Goal: Task Accomplishment & Management: Complete application form

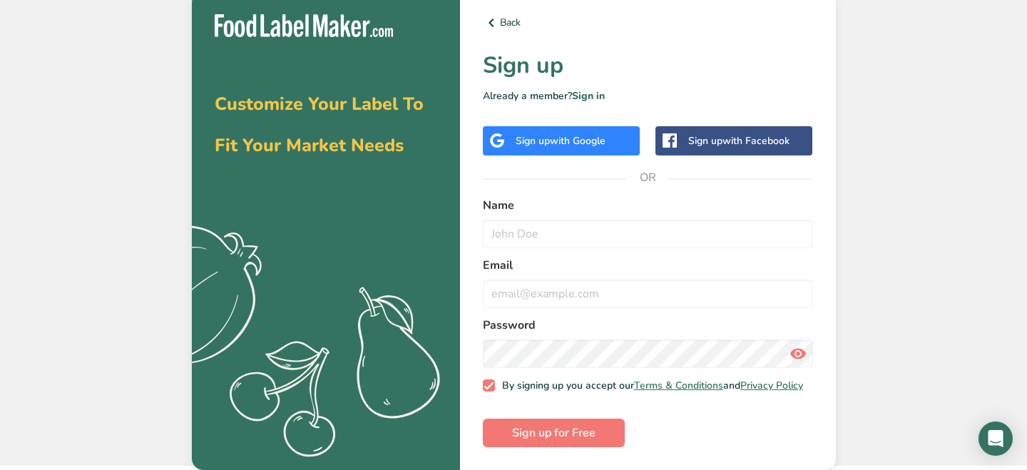
scroll to position [9, 0]
click at [511, 225] on input "text" at bounding box center [648, 234] width 330 height 29
type input "[PERSON_NAME]"
click at [526, 282] on input "email" at bounding box center [648, 294] width 330 height 29
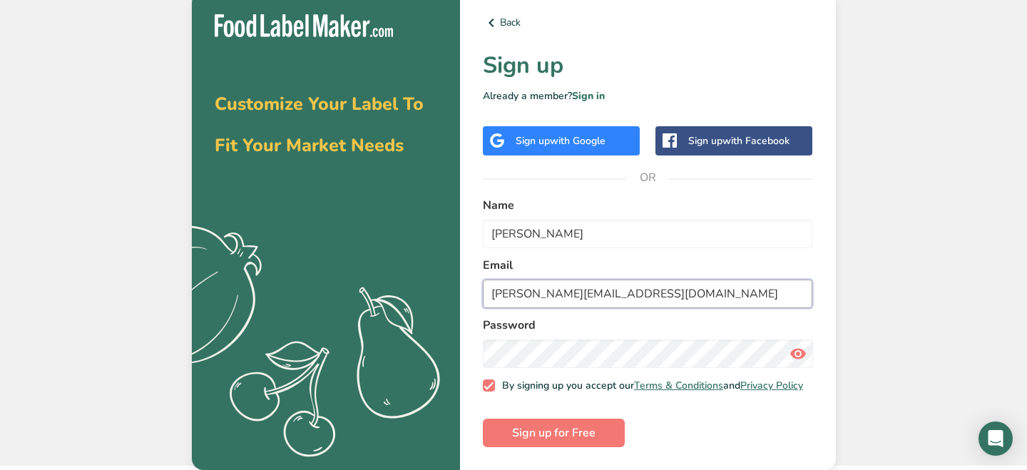
type input "[PERSON_NAME][EMAIL_ADDRESS][DOMAIN_NAME]"
click at [558, 430] on span "Sign up for Free" at bounding box center [553, 432] width 83 height 17
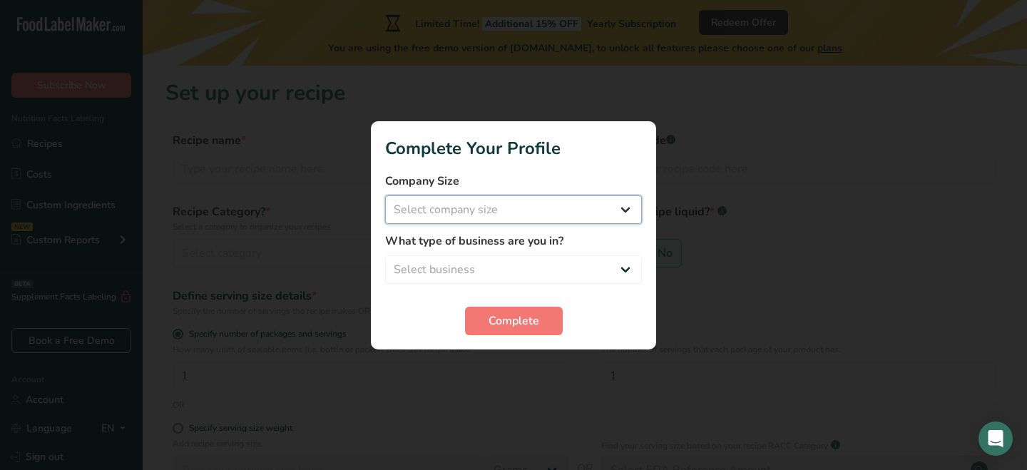
click at [495, 215] on select "Select company size Fewer than 10 Employees 10 to 50 Employees 51 to 500 Employ…" at bounding box center [513, 209] width 257 height 29
click at [385, 195] on select "Select company size Fewer than 10 Employees 10 to 50 Employees 51 to 500 Employ…" at bounding box center [513, 209] width 257 height 29
click at [493, 206] on select "Fewer than 10 Employees 10 to 50 Employees 51 to 500 Employees Over 500 Employe…" at bounding box center [513, 209] width 257 height 29
select select "1"
click at [385, 195] on select "Fewer than 10 Employees 10 to 50 Employees 51 to 500 Employees Over 500 Employe…" at bounding box center [513, 209] width 257 height 29
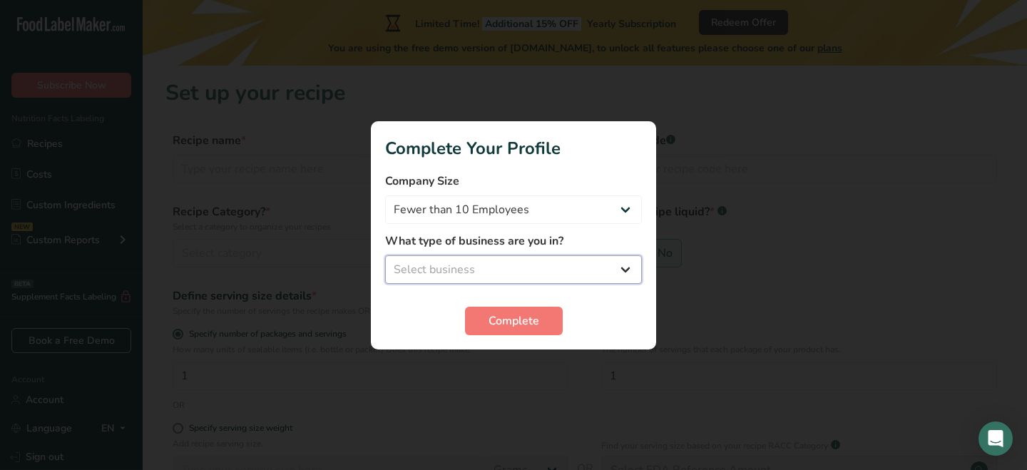
click at [493, 270] on select "Select business Packaged Food Manufacturer Restaurant & Cafe Bakery Meal Plans …" at bounding box center [513, 269] width 257 height 29
select select "2"
click at [385, 255] on select "Select business Packaged Food Manufacturer Restaurant & Cafe Bakery Meal Plans …" at bounding box center [513, 269] width 257 height 29
click at [507, 322] on span "Complete" at bounding box center [513, 320] width 51 height 17
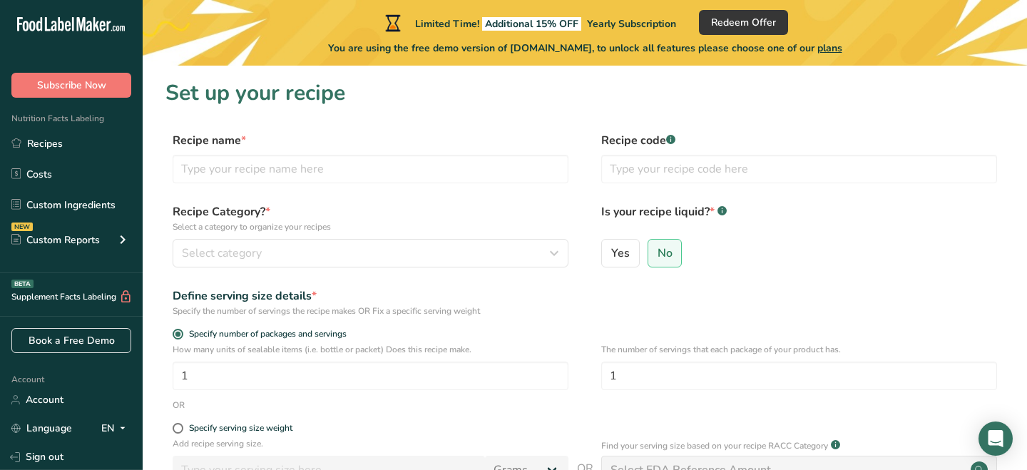
click at [324, 135] on label "Recipe name *" at bounding box center [371, 140] width 396 height 17
click at [219, 174] on input "text" at bounding box center [371, 169] width 396 height 29
type input "Overnight Oats"
click at [245, 250] on span "Select category" at bounding box center [222, 253] width 80 height 17
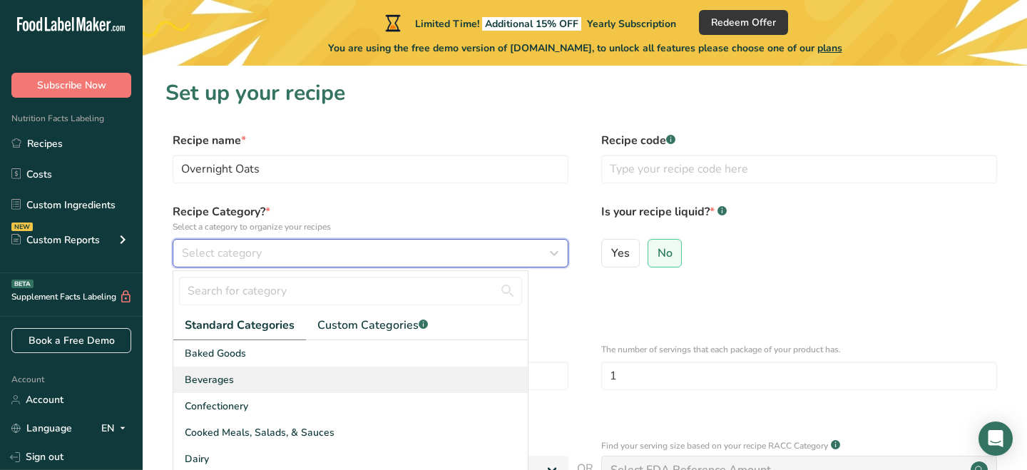
scroll to position [3, 0]
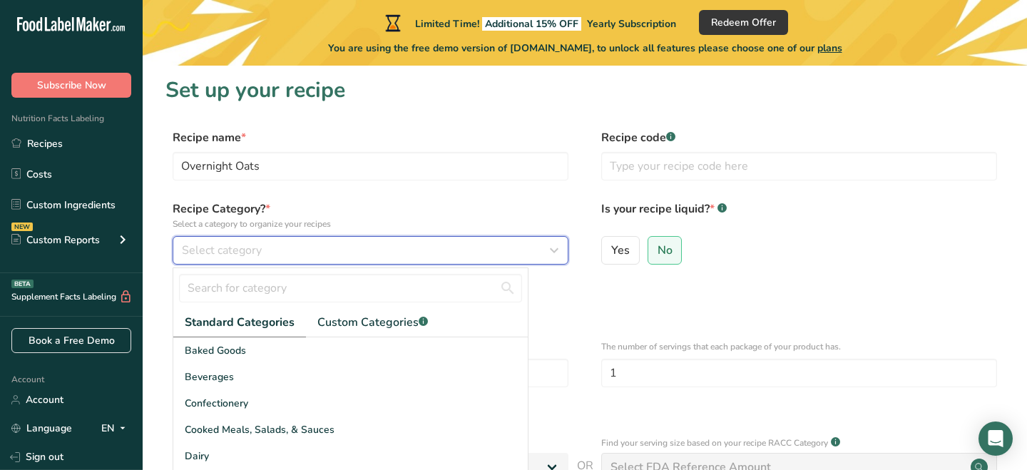
click at [254, 255] on span "Select category" at bounding box center [222, 250] width 80 height 17
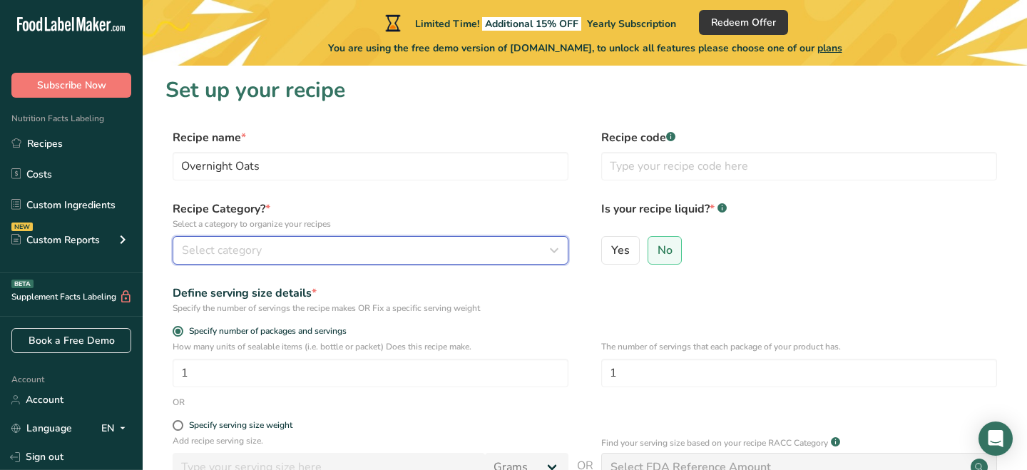
click at [266, 240] on button "Select category" at bounding box center [371, 250] width 396 height 29
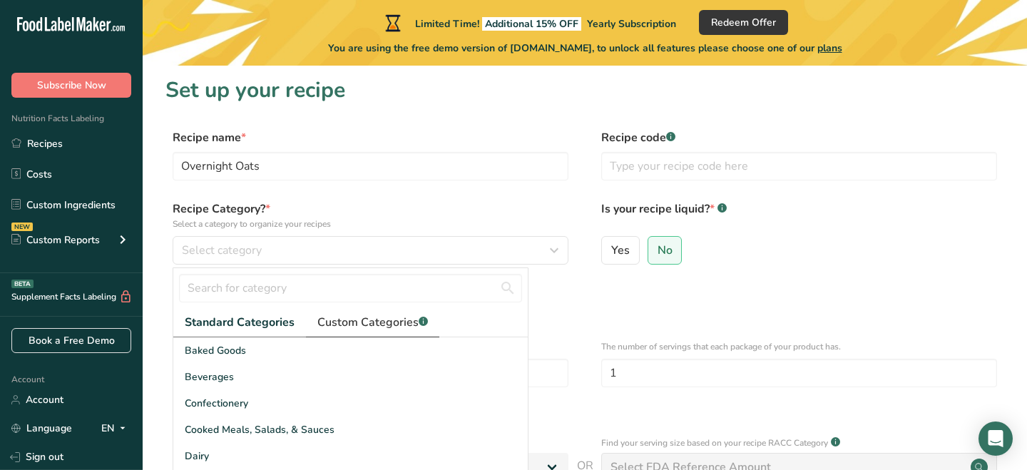
click at [331, 326] on span "Custom Categories .a-a{fill:#347362;}.b-a{fill:#fff;}" at bounding box center [372, 322] width 111 height 17
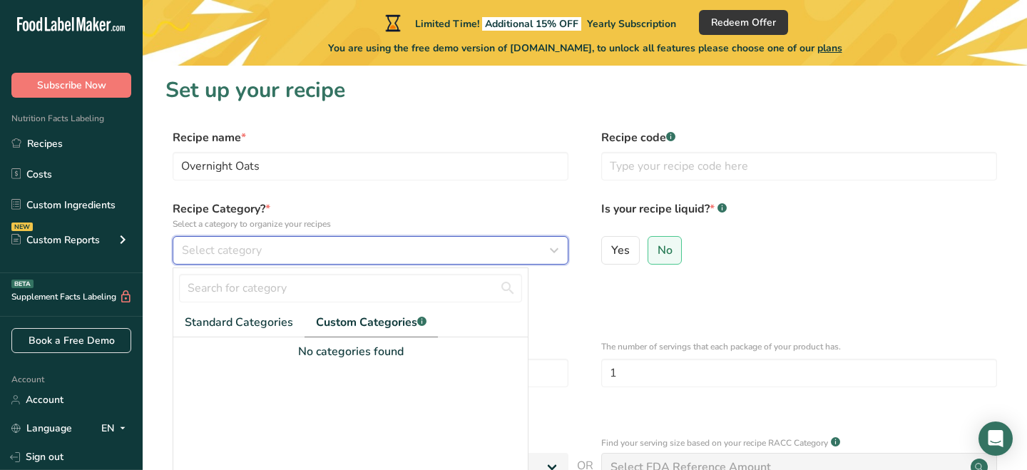
click at [256, 255] on span "Select category" at bounding box center [222, 250] width 80 height 17
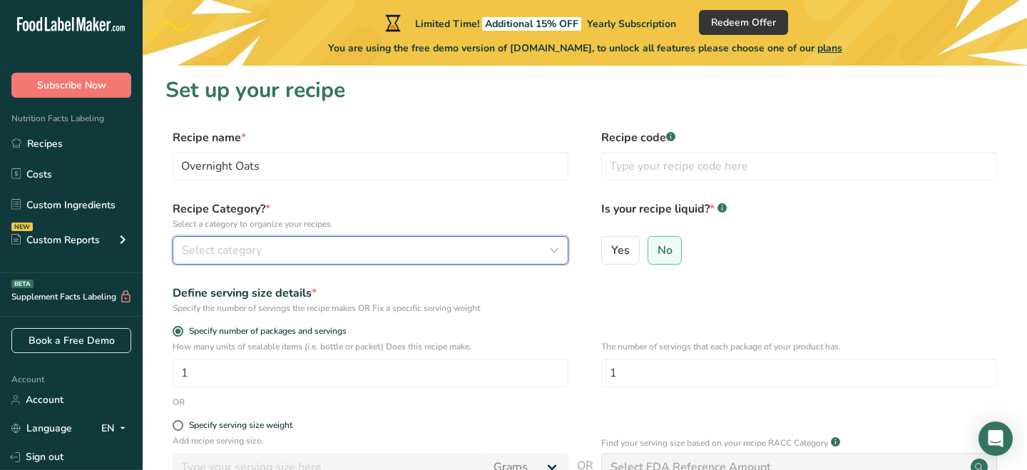
click at [260, 249] on span "Select category" at bounding box center [222, 250] width 80 height 17
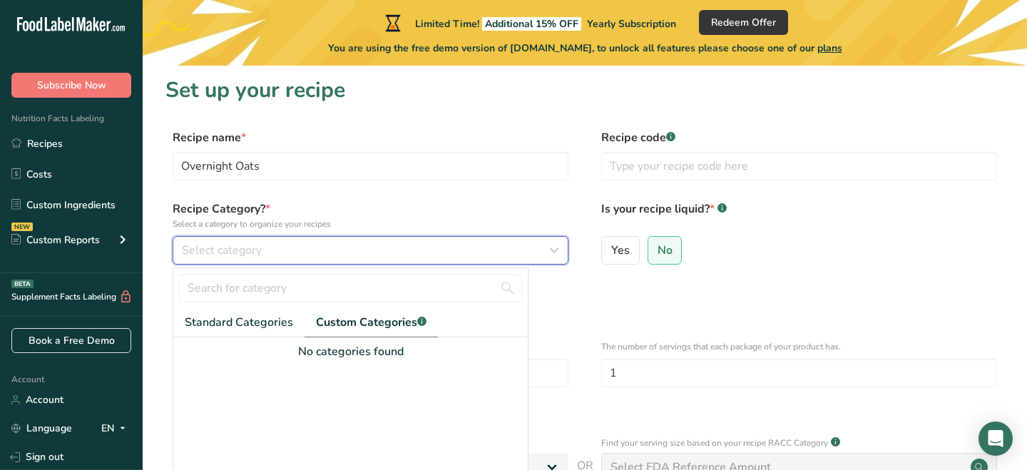
click at [244, 254] on span "Select category" at bounding box center [222, 250] width 80 height 17
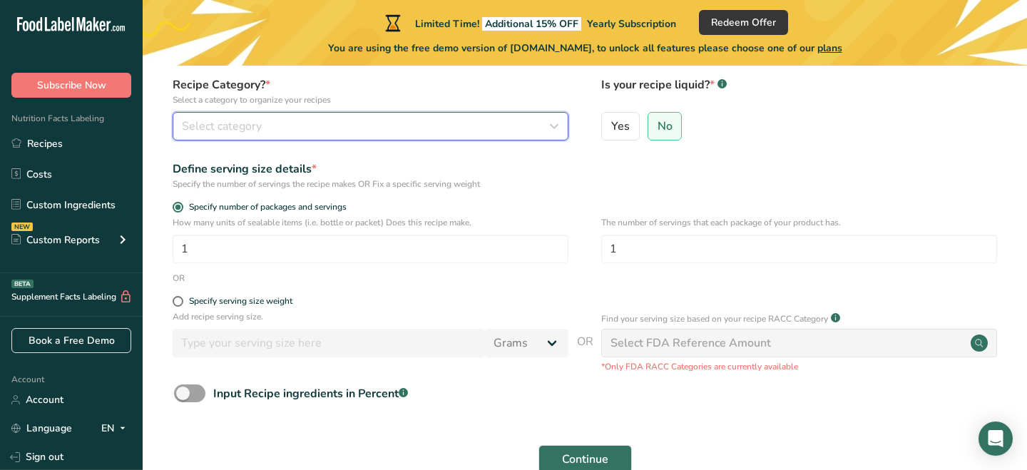
scroll to position [130, 0]
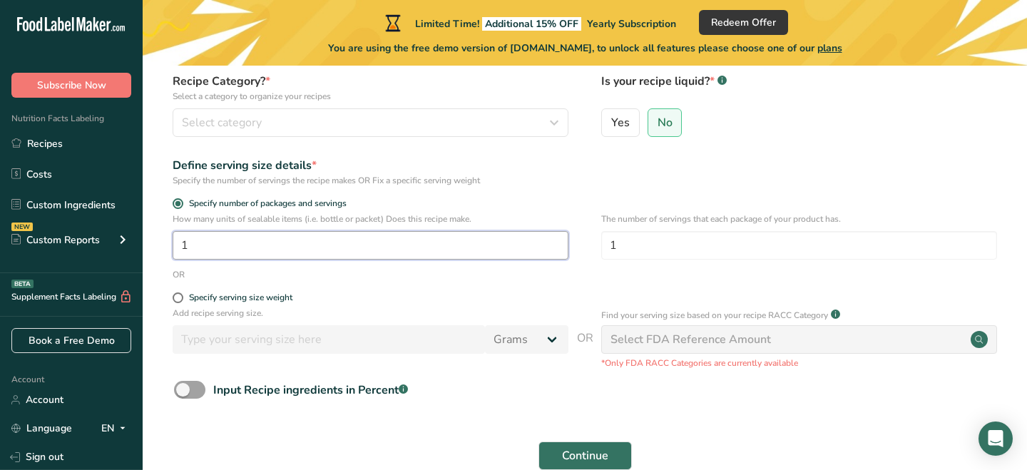
click at [262, 240] on input "1" at bounding box center [371, 245] width 396 height 29
type input "4"
click at [590, 287] on form "Recipe name * Overnight Oats Recipe code .a-a{fill:#347362;}.b-a{fill:#fff;} Re…" at bounding box center [584, 239] width 839 height 477
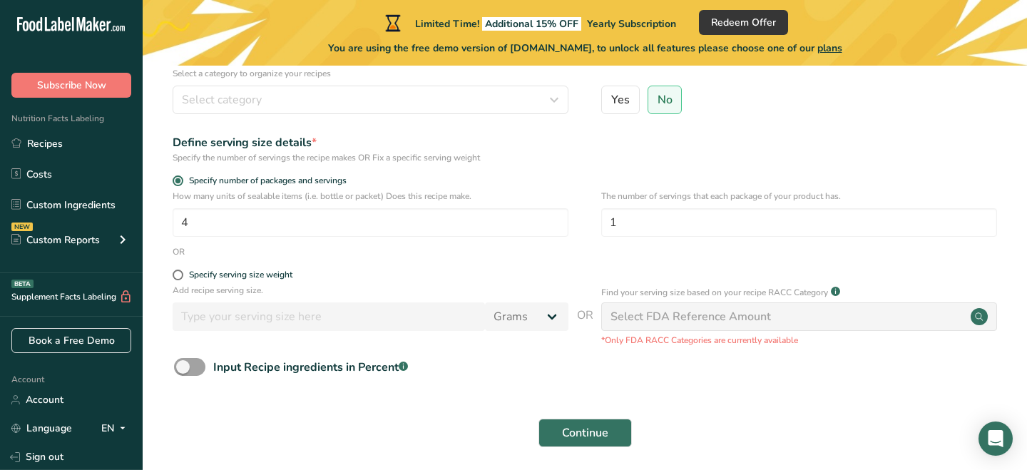
scroll to position [156, 0]
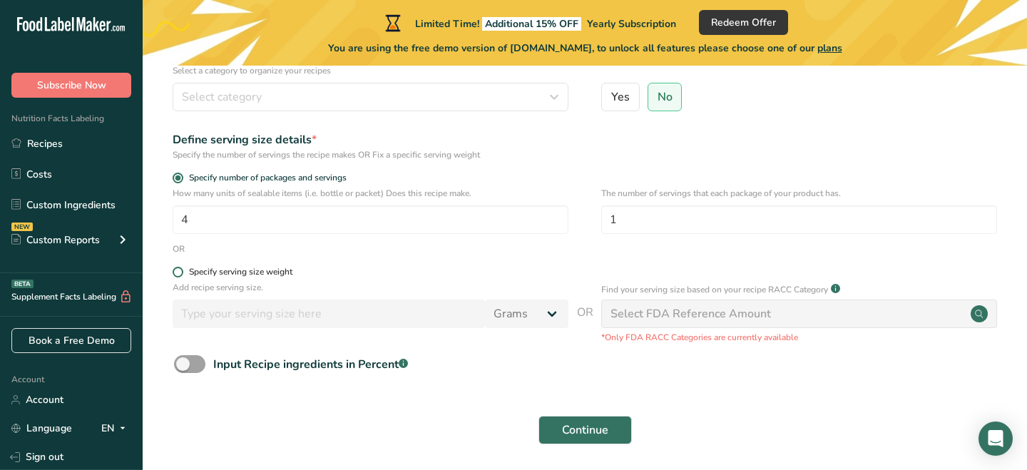
click at [180, 272] on span at bounding box center [178, 272] width 11 height 11
click at [180, 272] on input "Specify serving size weight" at bounding box center [177, 271] width 9 height 9
radio input "true"
radio input "false"
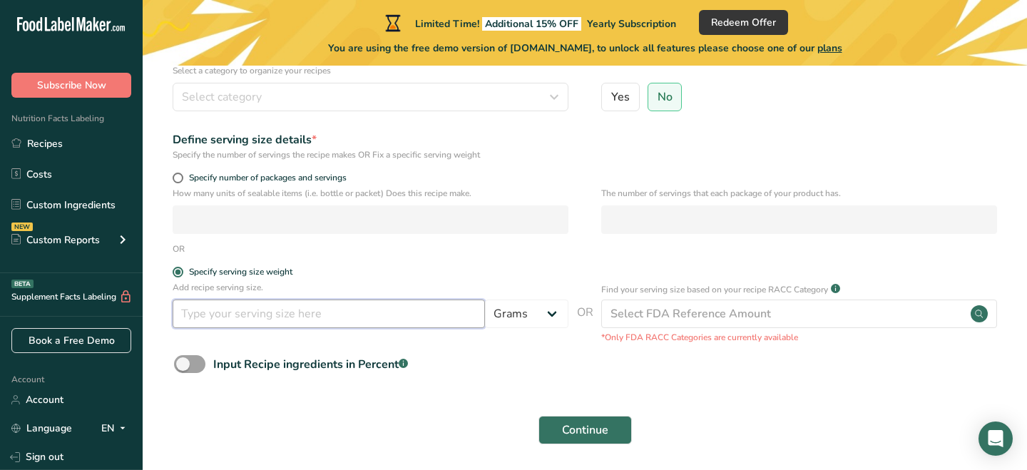
click at [222, 317] on input "number" at bounding box center [329, 314] width 312 height 29
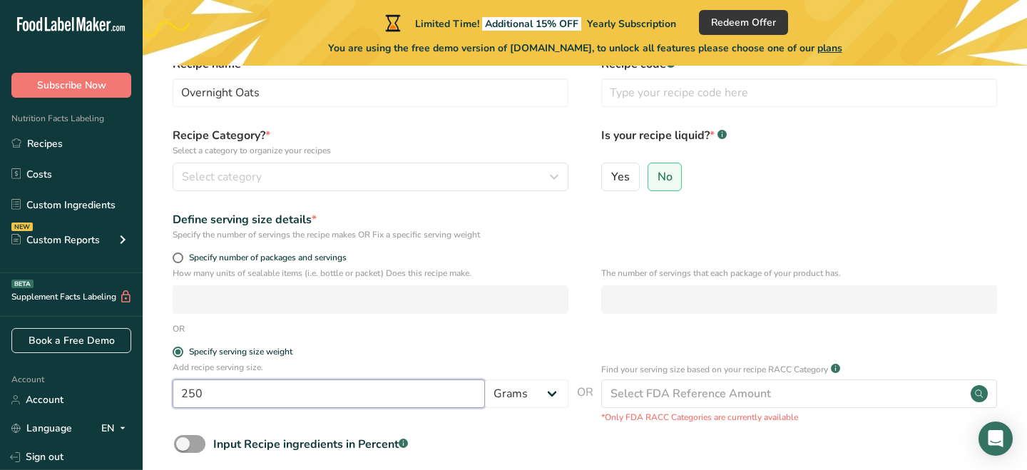
scroll to position [74, 0]
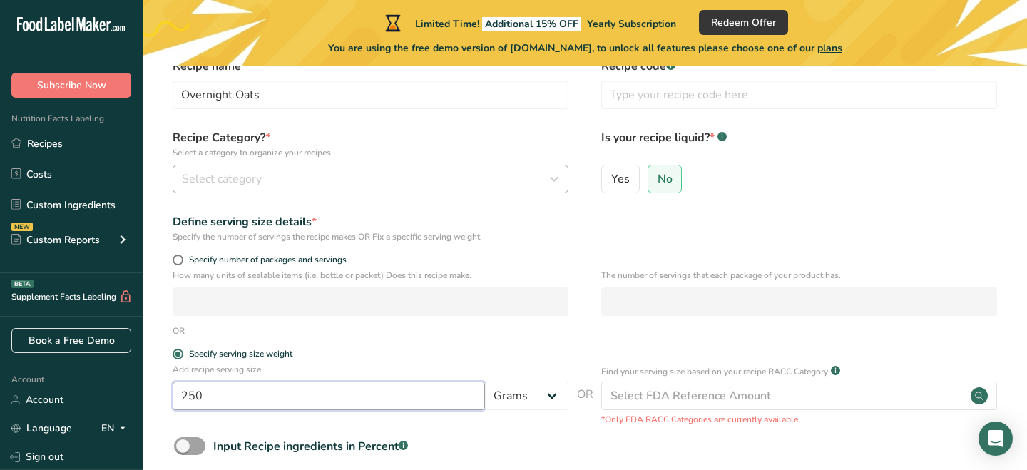
type input "250"
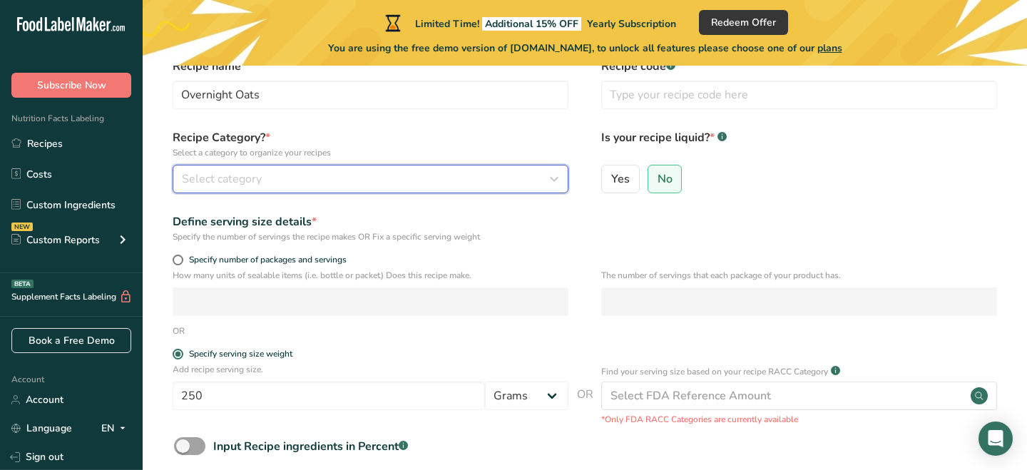
click at [349, 178] on div "Select category" at bounding box center [366, 178] width 369 height 17
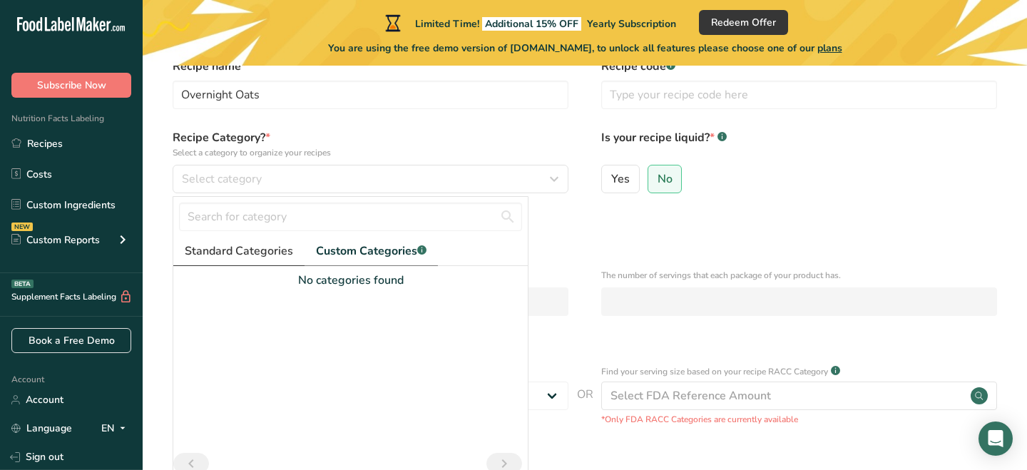
click at [280, 242] on span "Standard Categories" at bounding box center [239, 250] width 108 height 17
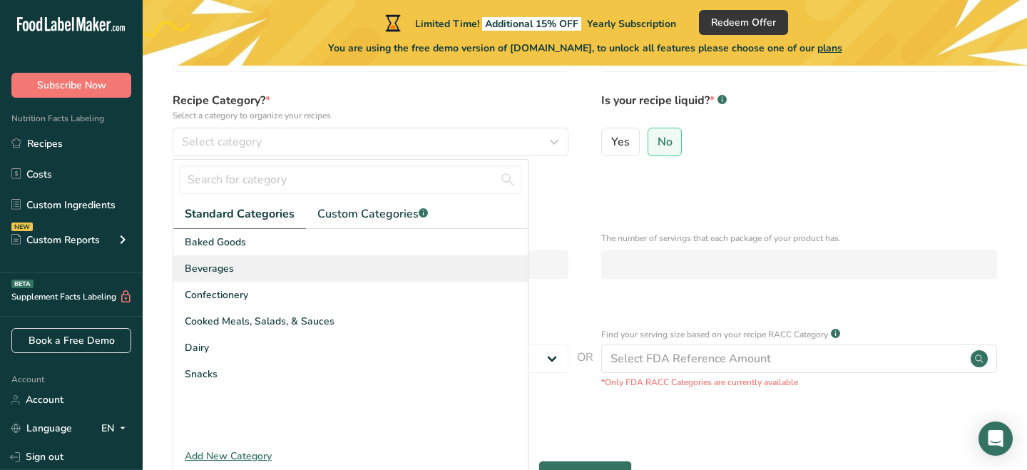
scroll to position [126, 0]
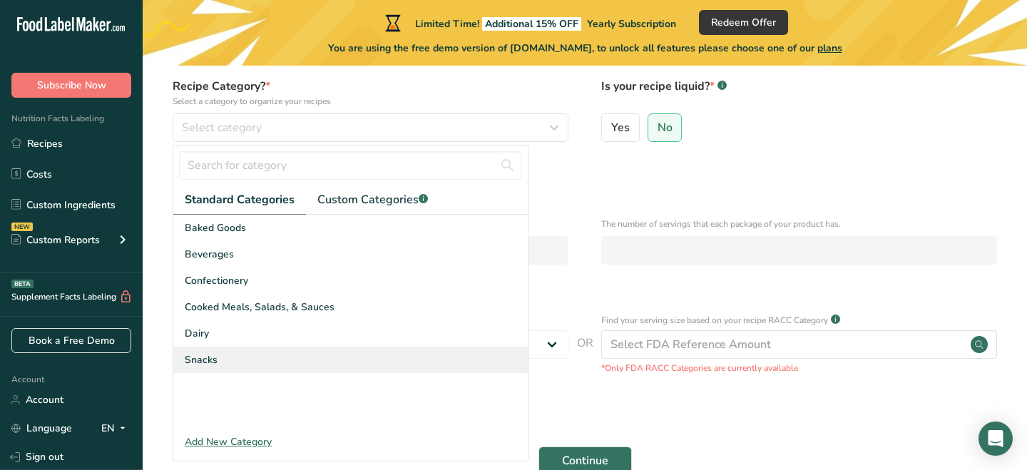
click at [211, 364] on span "Snacks" at bounding box center [201, 359] width 33 height 15
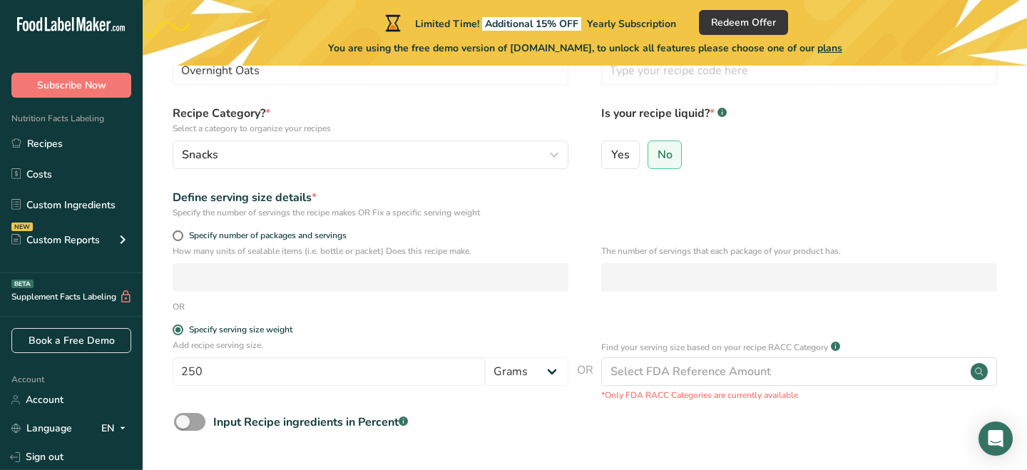
scroll to position [35, 0]
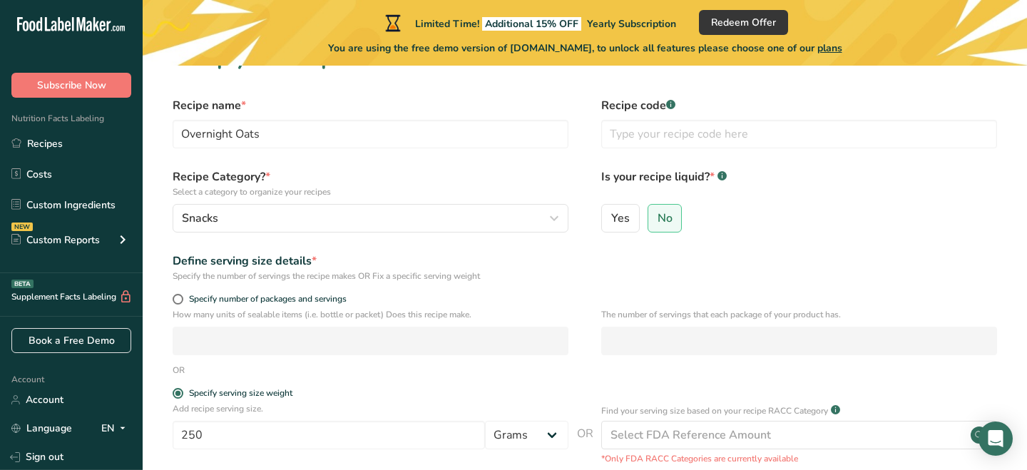
click at [264, 202] on div "Recipe Category? * Select a category to organize your recipes Snacks Standard C…" at bounding box center [371, 200] width 396 height 64
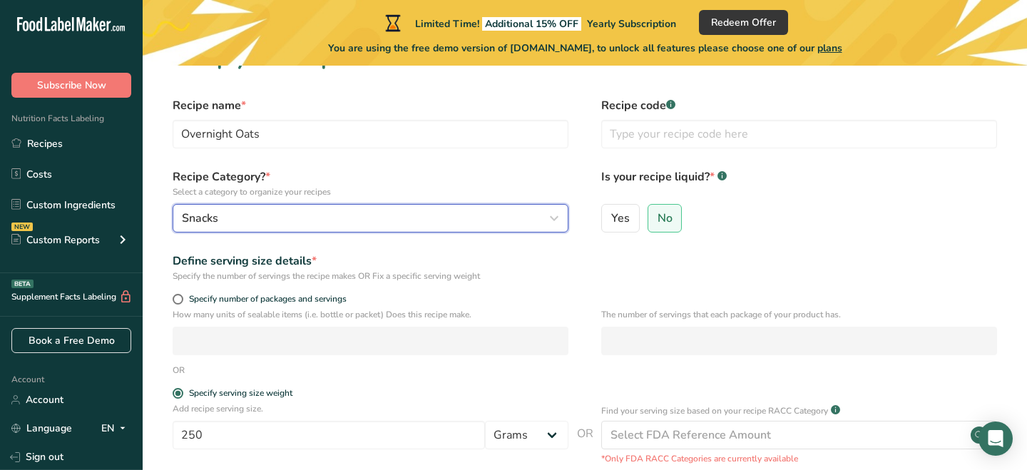
click at [265, 214] on div "Snacks" at bounding box center [366, 218] width 369 height 17
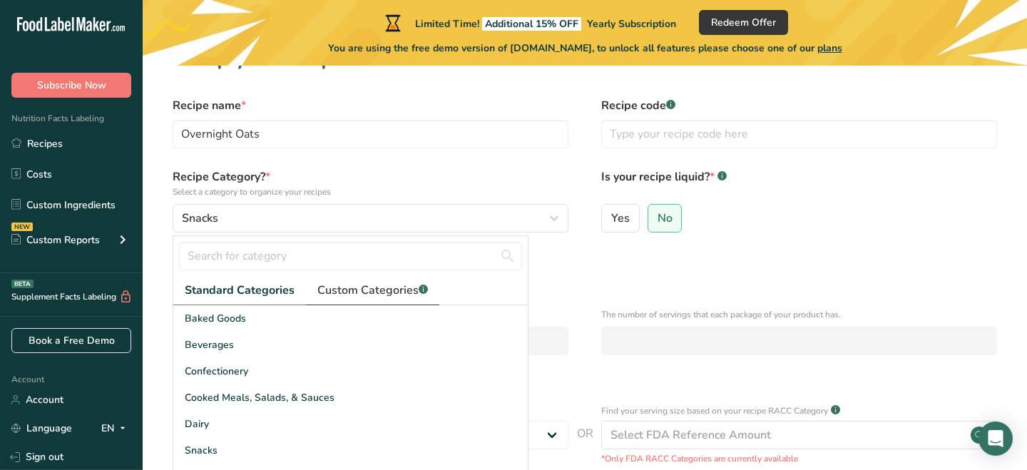
click at [335, 287] on span "Custom Categories .a-a{fill:#347362;}.b-a{fill:#fff;}" at bounding box center [372, 290] width 111 height 17
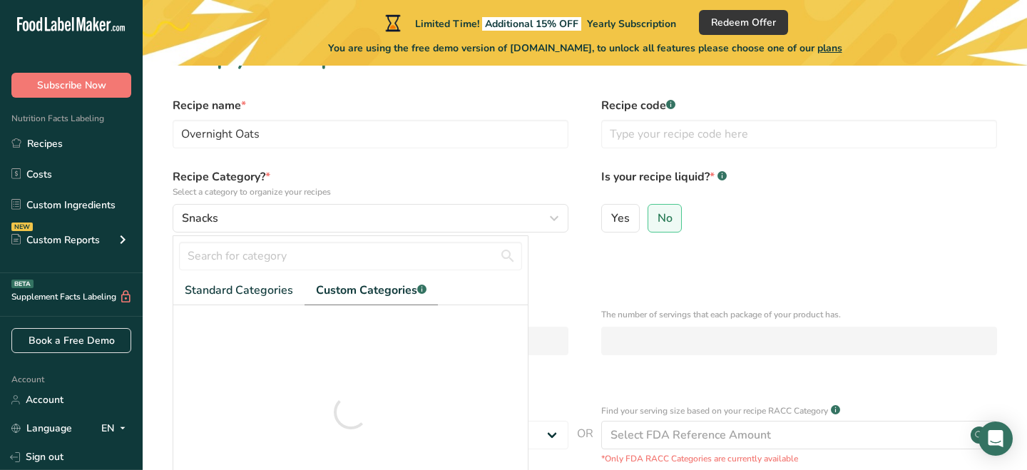
click at [323, 313] on div at bounding box center [350, 412] width 354 height 214
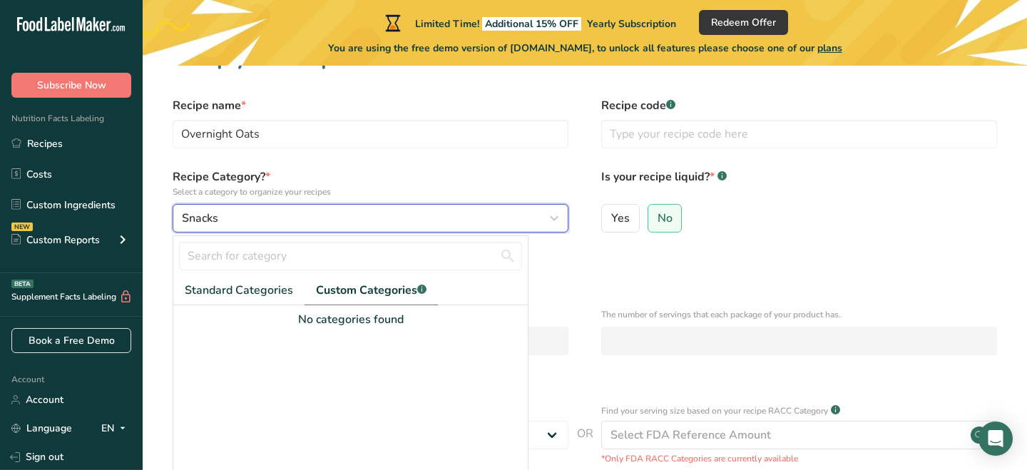
click at [339, 217] on div "Snacks" at bounding box center [366, 218] width 369 height 17
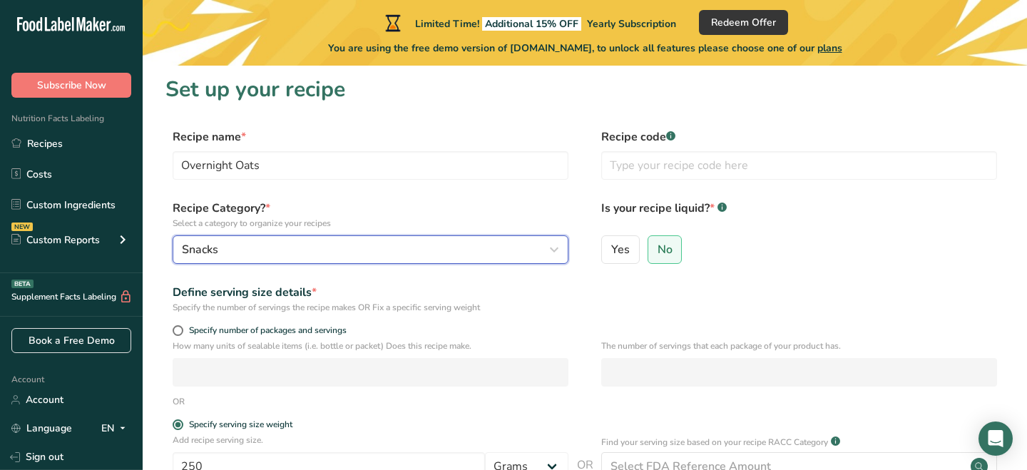
scroll to position [0, 0]
